Goal: Information Seeking & Learning: Learn about a topic

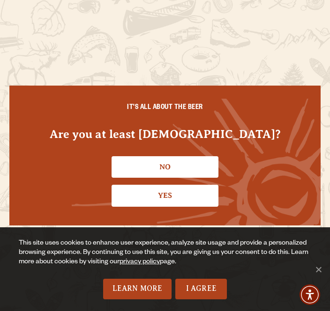
click at [172, 195] on link "Yes" at bounding box center [164, 196] width 107 height 22
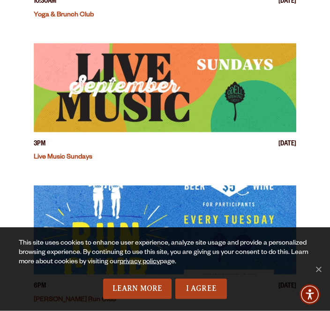
scroll to position [568, 0]
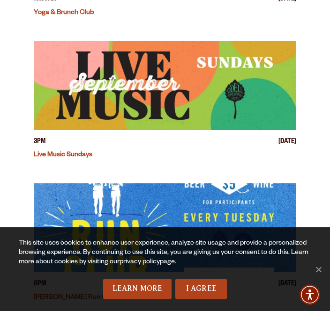
click at [161, 90] on img "View event details" at bounding box center [165, 85] width 262 height 89
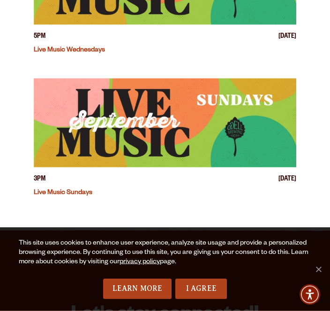
scroll to position [817, 0]
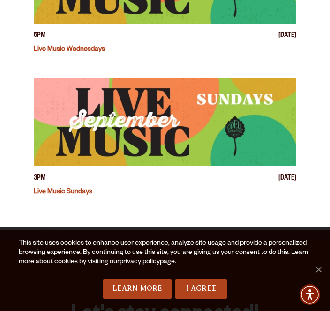
click at [81, 190] on link "Live Music Sundays" at bounding box center [63, 192] width 59 height 7
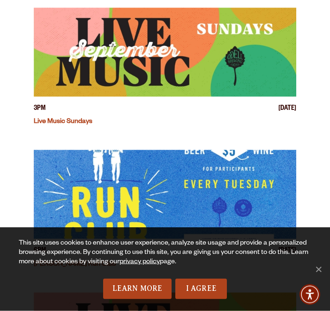
scroll to position [602, 0]
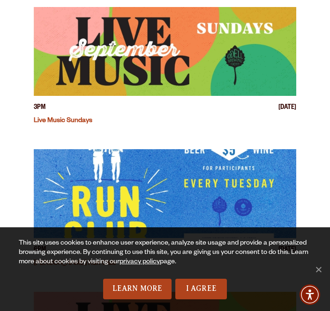
click at [167, 70] on img "View event details" at bounding box center [165, 51] width 262 height 89
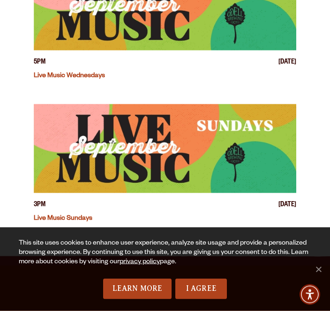
scroll to position [790, 0]
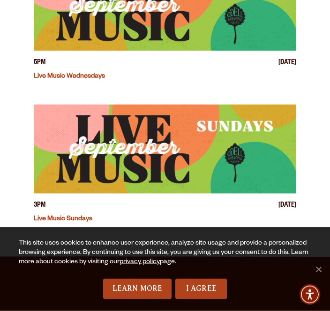
click at [184, 157] on img "View event details" at bounding box center [165, 149] width 262 height 89
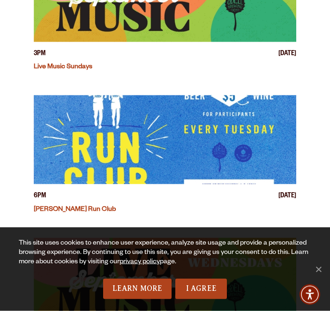
scroll to position [652, 0]
